Goal: Transaction & Acquisition: Obtain resource

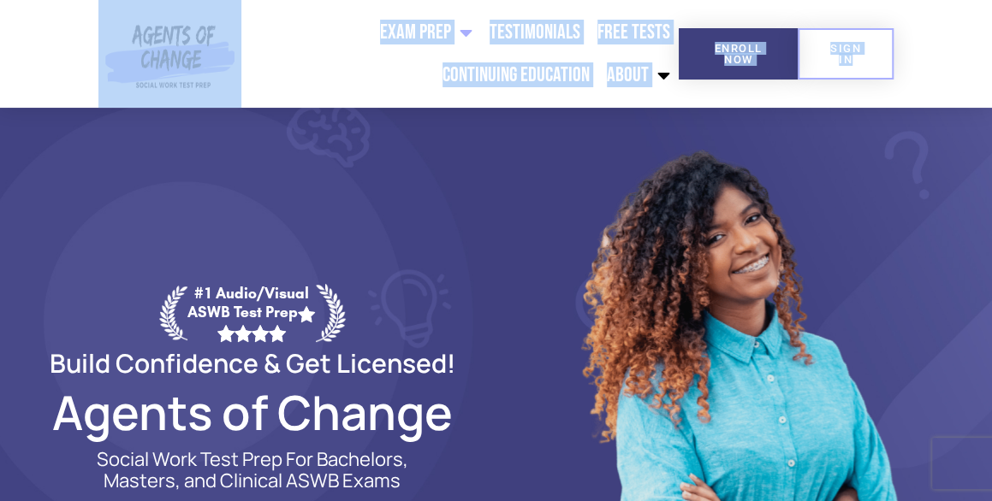
drag, startPoint x: 996, startPoint y: 56, endPoint x: 890, endPoint y: 146, distance: 139.0
click at [890, 146] on img at bounding box center [740, 429] width 342 height 642
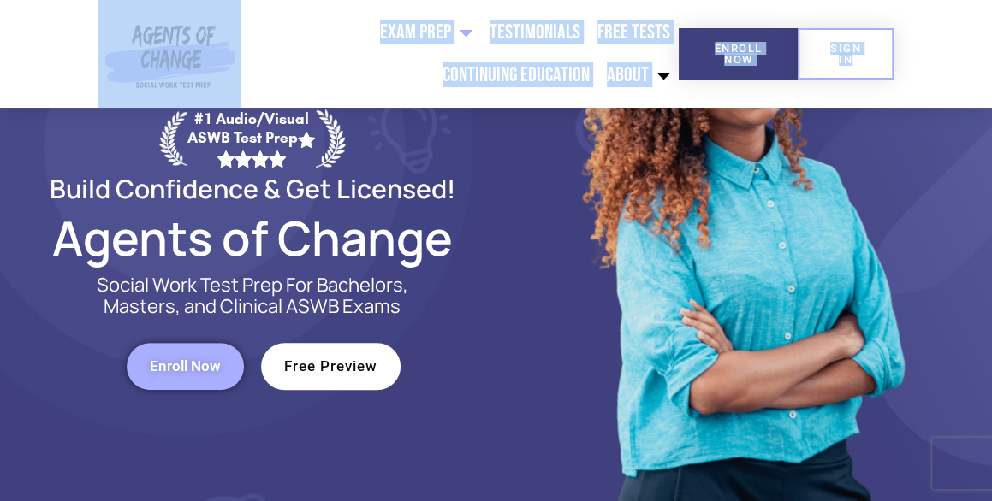
scroll to position [187, 0]
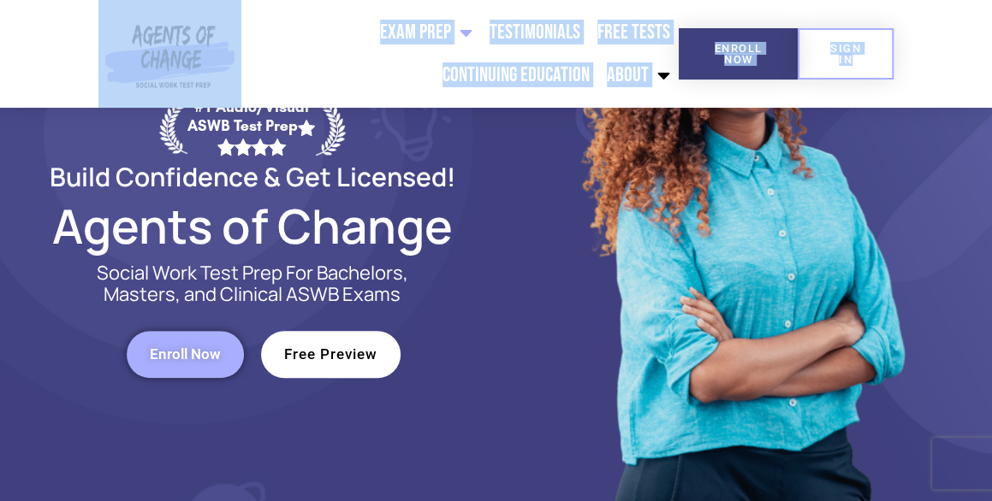
click at [318, 352] on span "Free Preview" at bounding box center [330, 354] width 93 height 15
